Goal: Transaction & Acquisition: Register for event/course

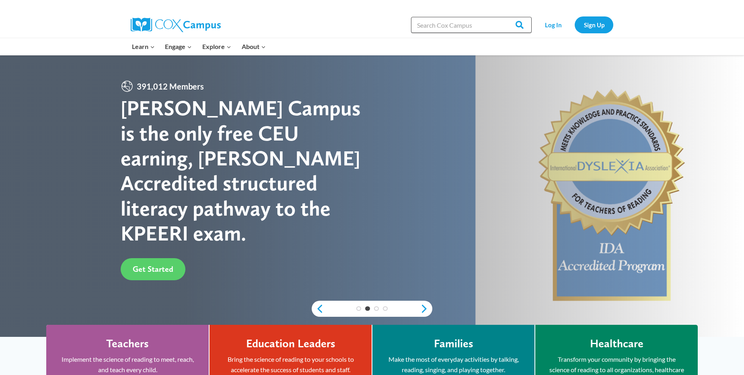
click at [357, 21] on input "Search in [URL][DOMAIN_NAME]" at bounding box center [471, 25] width 121 height 16
click at [357, 23] on link "Log In" at bounding box center [552, 24] width 35 height 16
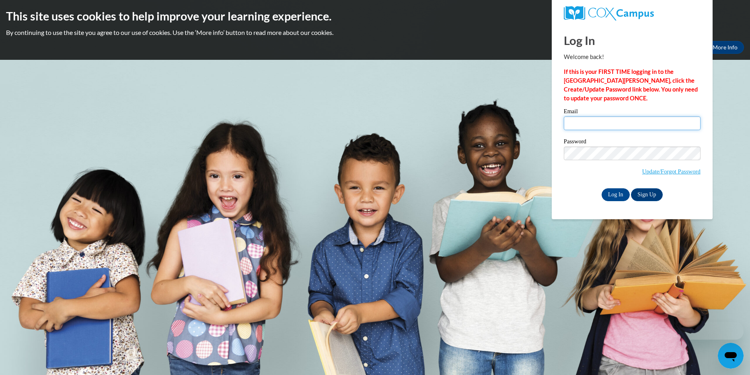
click at [571, 124] on input "Email" at bounding box center [632, 124] width 137 height 14
type input "Kathy.Thompson43@yahoo.com"
click at [611, 194] on input "Log In" at bounding box center [615, 195] width 28 height 13
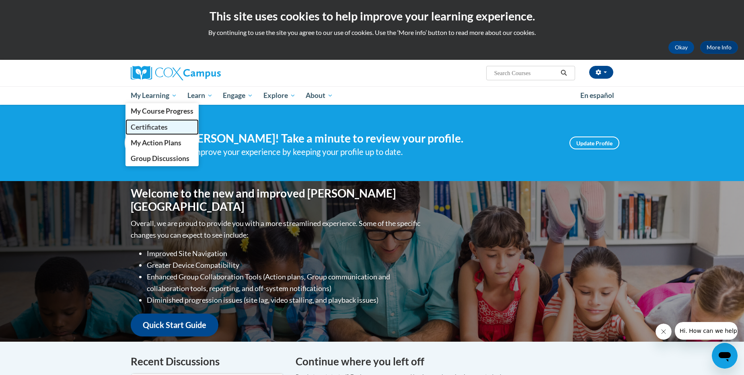
click at [148, 127] on span "Certificates" at bounding box center [149, 127] width 37 height 8
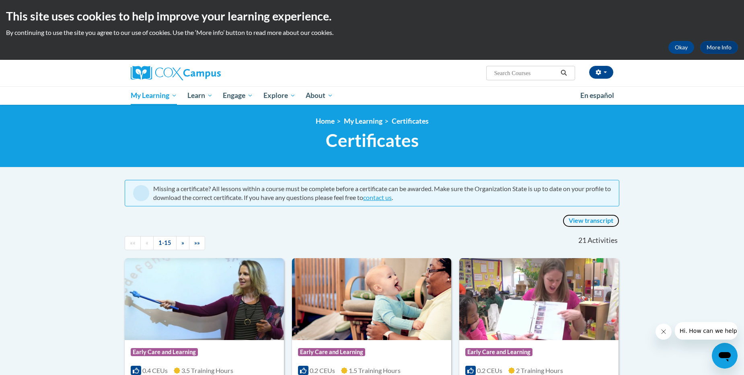
click at [582, 222] on link "View transcript" at bounding box center [590, 221] width 57 height 13
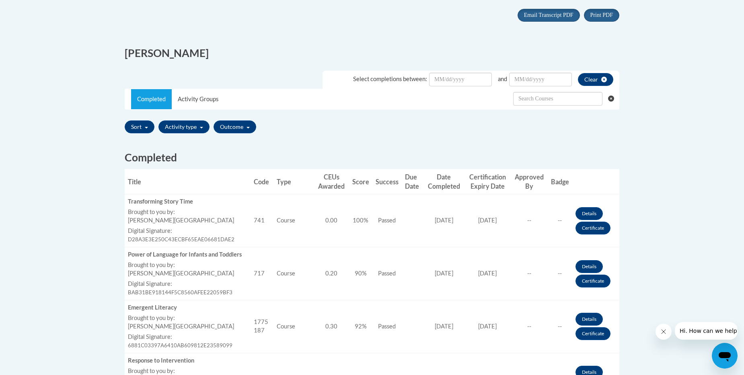
scroll to position [193, 0]
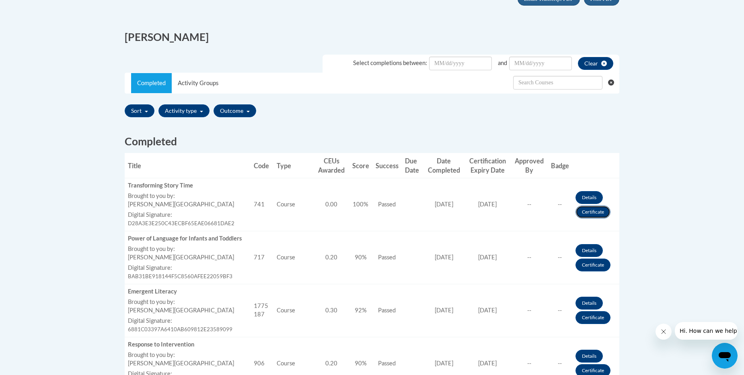
click at [589, 214] on link "Certificate" at bounding box center [592, 212] width 35 height 13
click at [588, 215] on link "Certificate" at bounding box center [592, 212] width 35 height 13
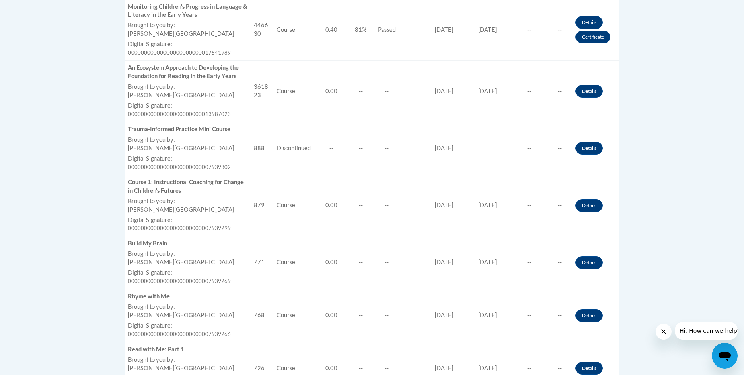
scroll to position [1030, 0]
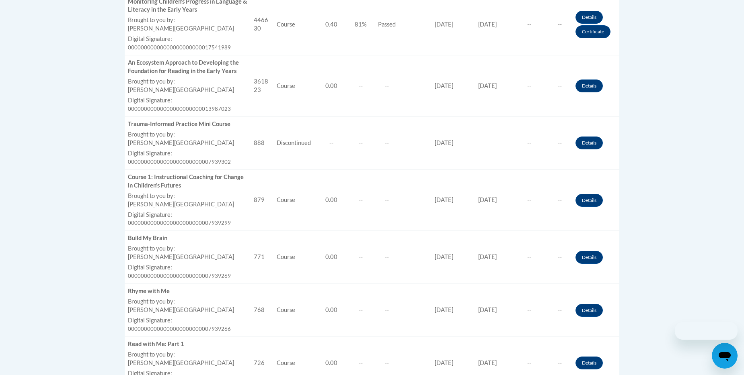
scroll to position [1030, 0]
click at [743, 5] on body "This site uses cookies to help improve your learning experience. By continuing …" at bounding box center [372, 243] width 744 height 2547
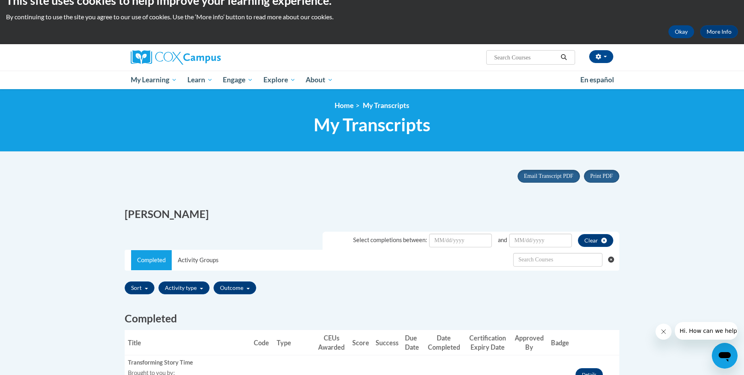
scroll to position [0, 0]
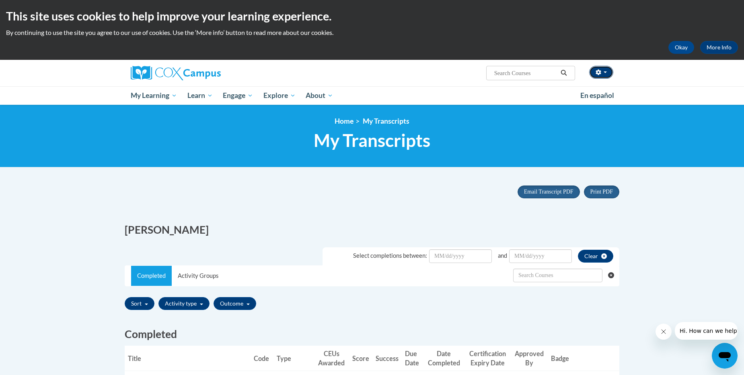
click at [605, 74] on button "button" at bounding box center [601, 72] width 24 height 13
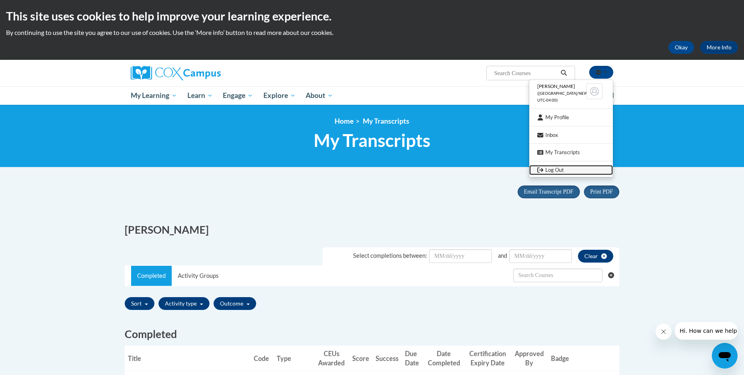
click at [555, 171] on link "Log Out" at bounding box center [571, 170] width 84 height 10
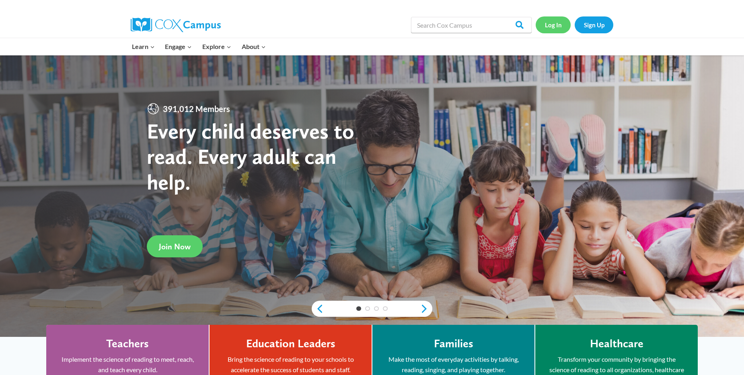
click at [558, 22] on link "Log In" at bounding box center [552, 24] width 35 height 16
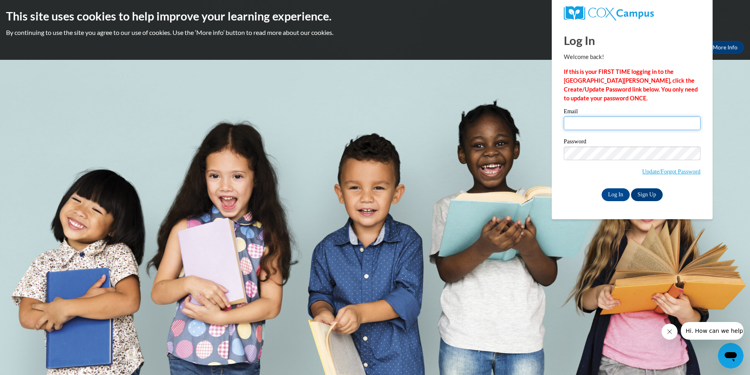
click at [572, 124] on input "Email" at bounding box center [632, 124] width 137 height 14
type input "[PERSON_NAME][EMAIL_ADDRESS][DOMAIN_NAME]"
click at [610, 191] on input "Log In" at bounding box center [615, 195] width 28 height 13
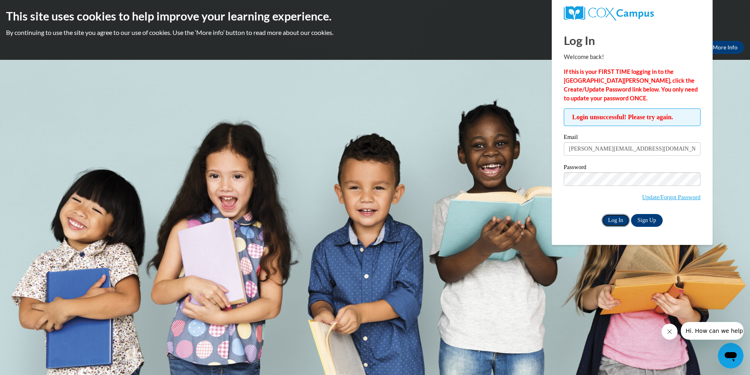
click at [621, 221] on input "Log In" at bounding box center [615, 220] width 28 height 13
click at [617, 221] on input "Log In" at bounding box center [615, 220] width 28 height 13
click at [612, 219] on input "Log In" at bounding box center [615, 220] width 28 height 13
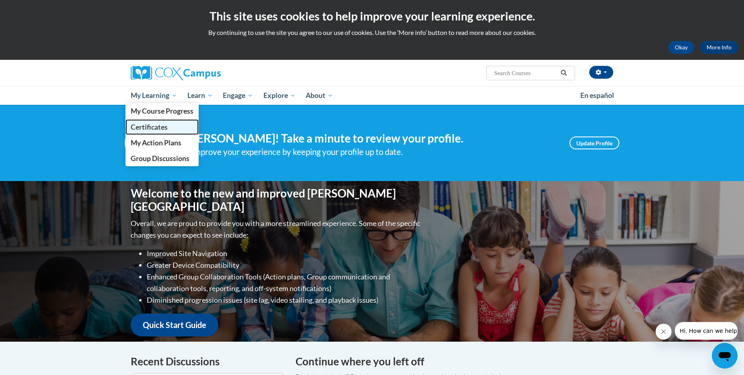
click at [143, 126] on span "Certificates" at bounding box center [149, 127] width 37 height 8
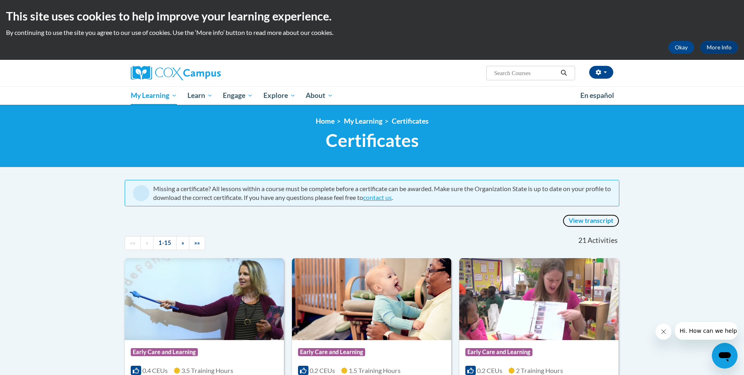
click at [600, 221] on link "View transcript" at bounding box center [590, 221] width 57 height 13
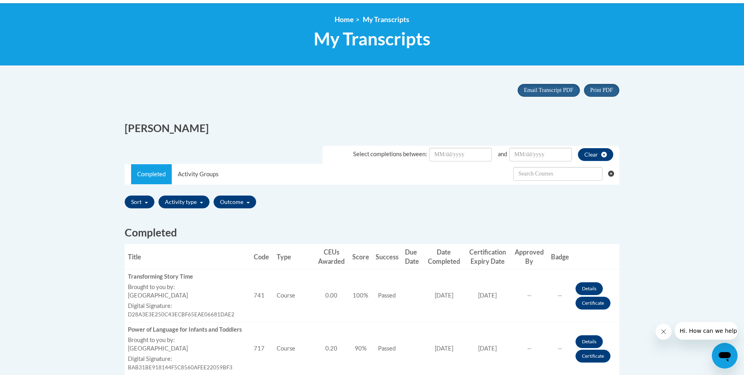
scroll to position [129, 0]
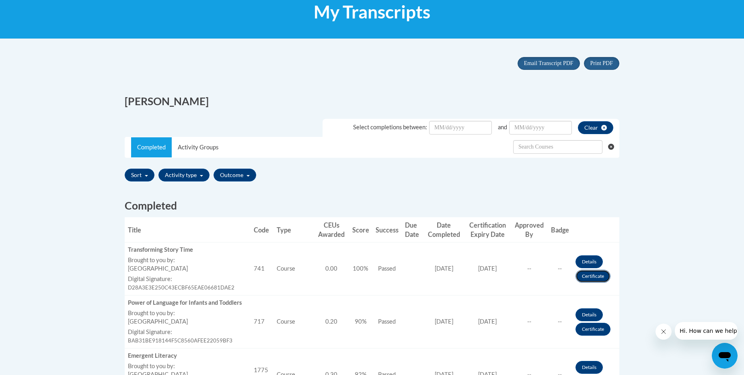
click at [583, 276] on link "Certificate" at bounding box center [592, 276] width 35 height 13
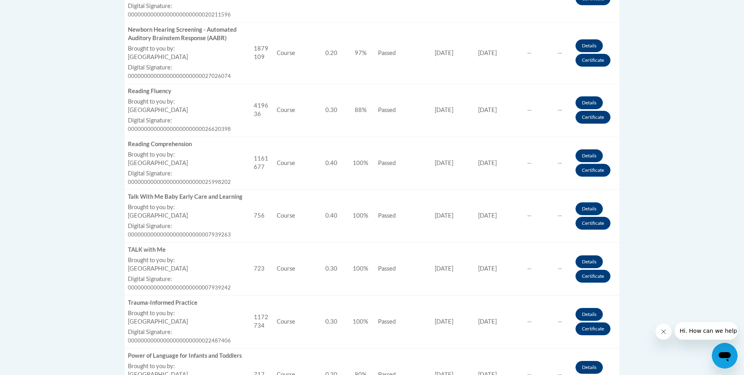
scroll to position [649, 0]
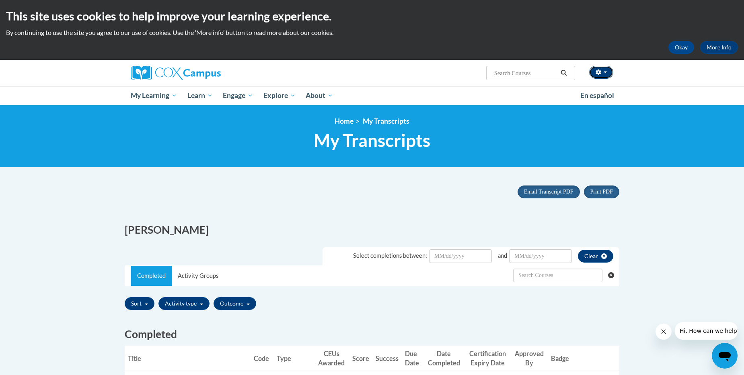
click at [606, 74] on button "button" at bounding box center [601, 72] width 24 height 13
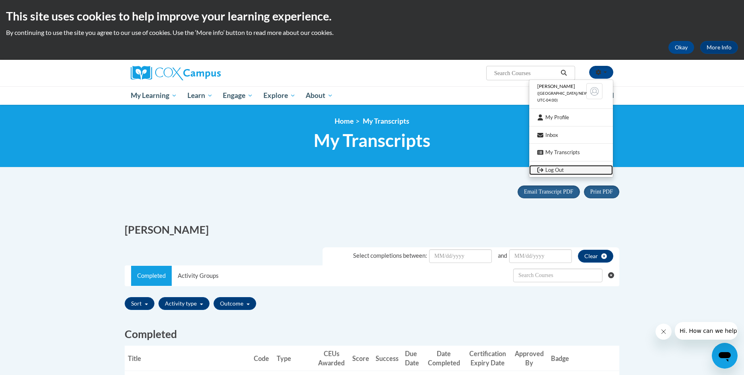
click at [545, 170] on link "Log Out" at bounding box center [571, 170] width 84 height 10
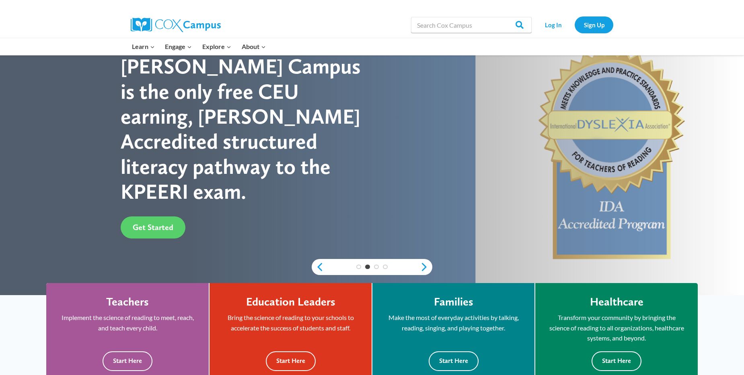
scroll to position [22, 0]
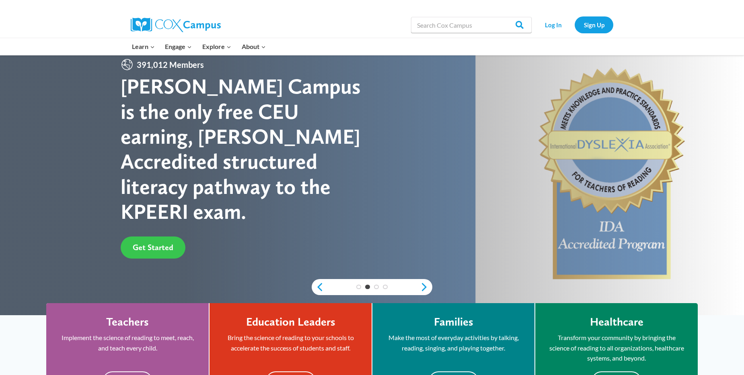
click at [171, 243] on span "Get Started" at bounding box center [153, 248] width 41 height 10
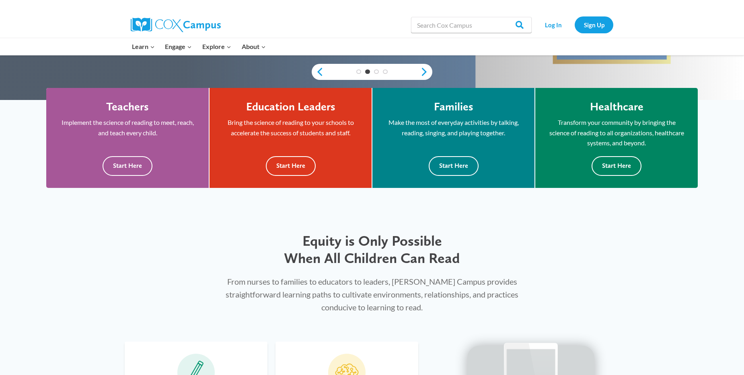
scroll to position [161, 0]
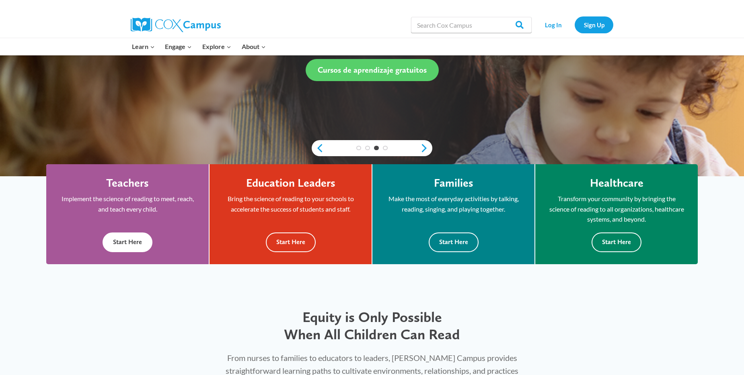
click at [199, 233] on div "Teachers Implement the science of reading to meet, reach, and teach every child…" at bounding box center [127, 214] width 162 height 100
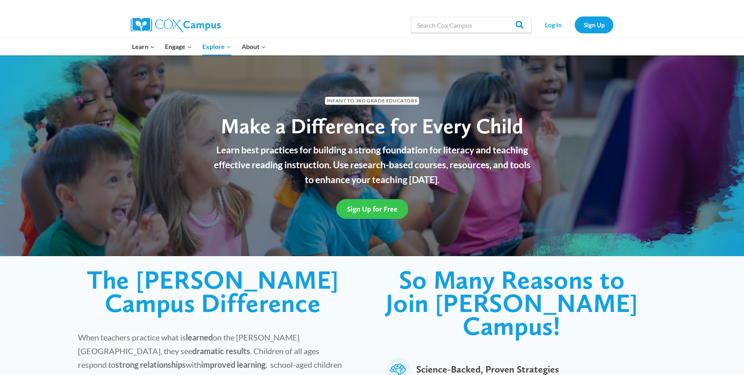
click at [379, 211] on span "Sign Up for Free" at bounding box center [372, 209] width 50 height 8
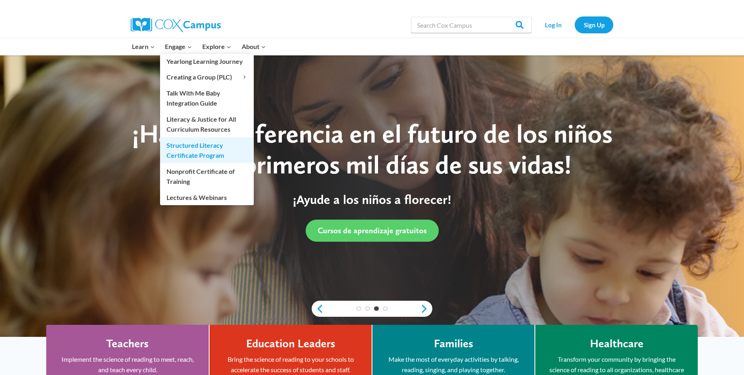
click at [197, 154] on link "Structured Literacy Certificate Program" at bounding box center [207, 150] width 94 height 26
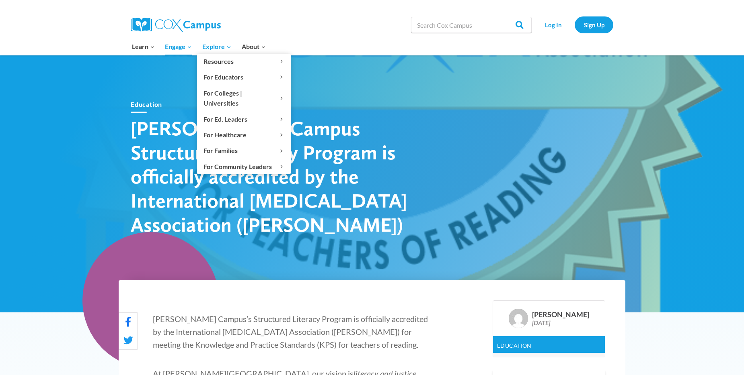
click at [211, 44] on span "Explore Expand" at bounding box center [216, 46] width 29 height 10
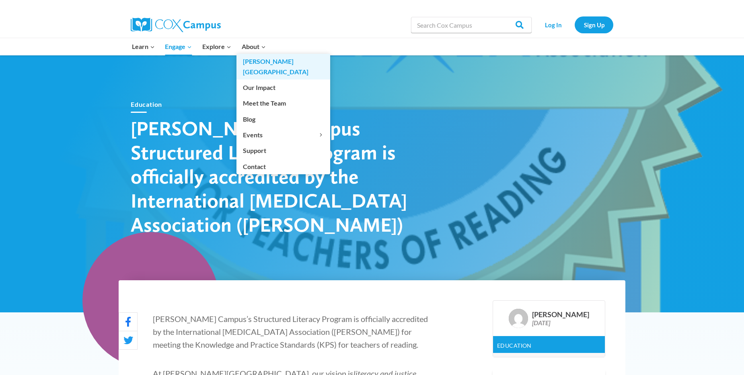
click at [258, 58] on link "[PERSON_NAME][GEOGRAPHIC_DATA]" at bounding box center [283, 67] width 94 height 26
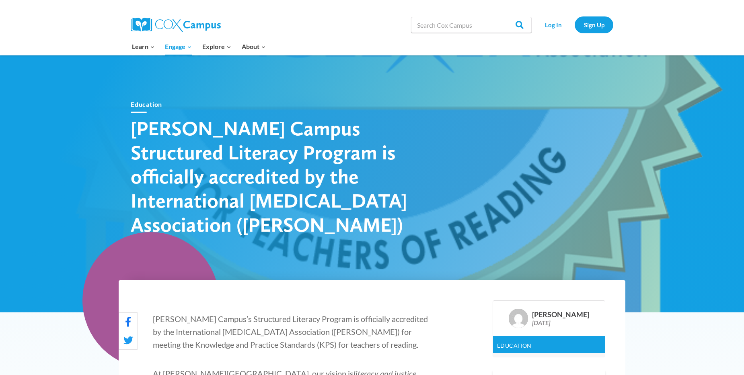
click at [262, 24] on div at bounding box center [223, 25] width 185 height 26
click at [581, 25] on link "Sign Up" at bounding box center [593, 24] width 39 height 16
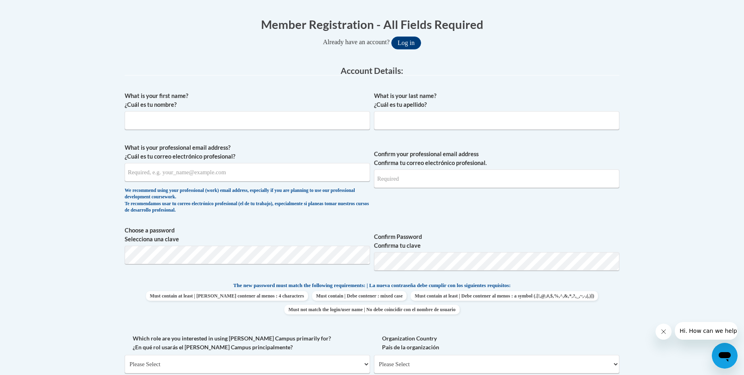
scroll to position [161, 0]
